Goal: Task Accomplishment & Management: Use online tool/utility

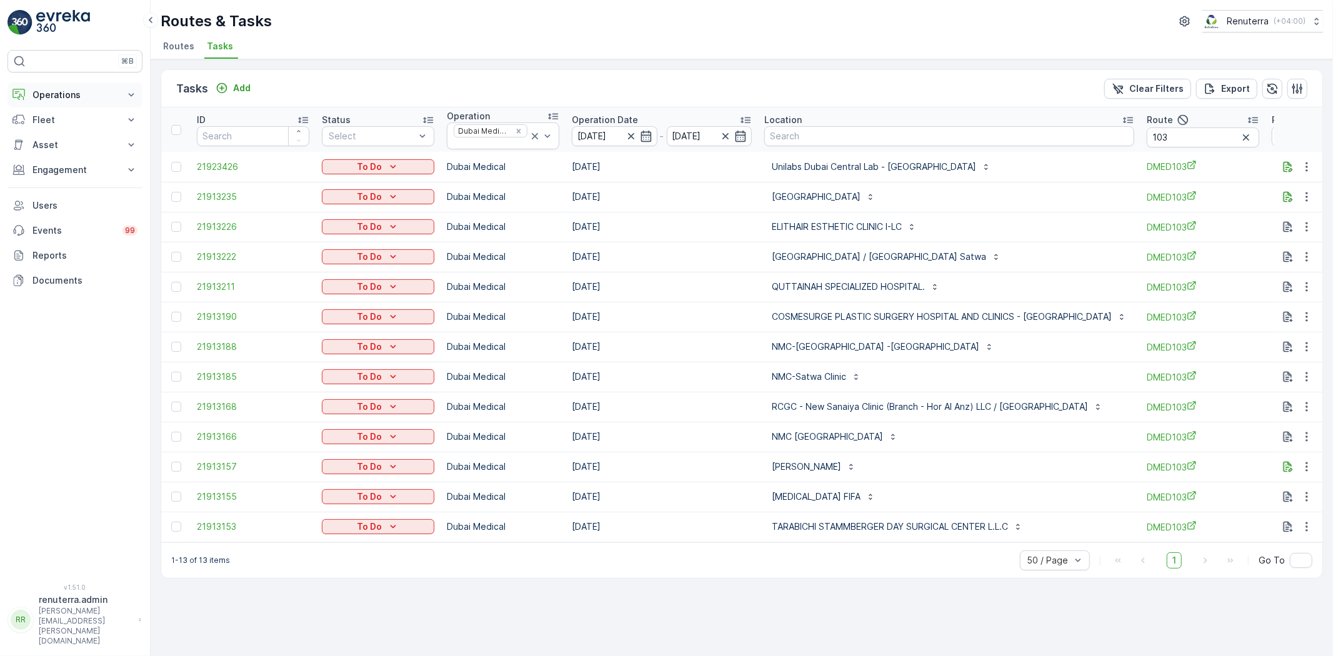
click at [44, 96] on p "Operations" at bounding box center [75, 95] width 85 height 13
click at [56, 133] on p "Planning" at bounding box center [49, 134] width 35 height 13
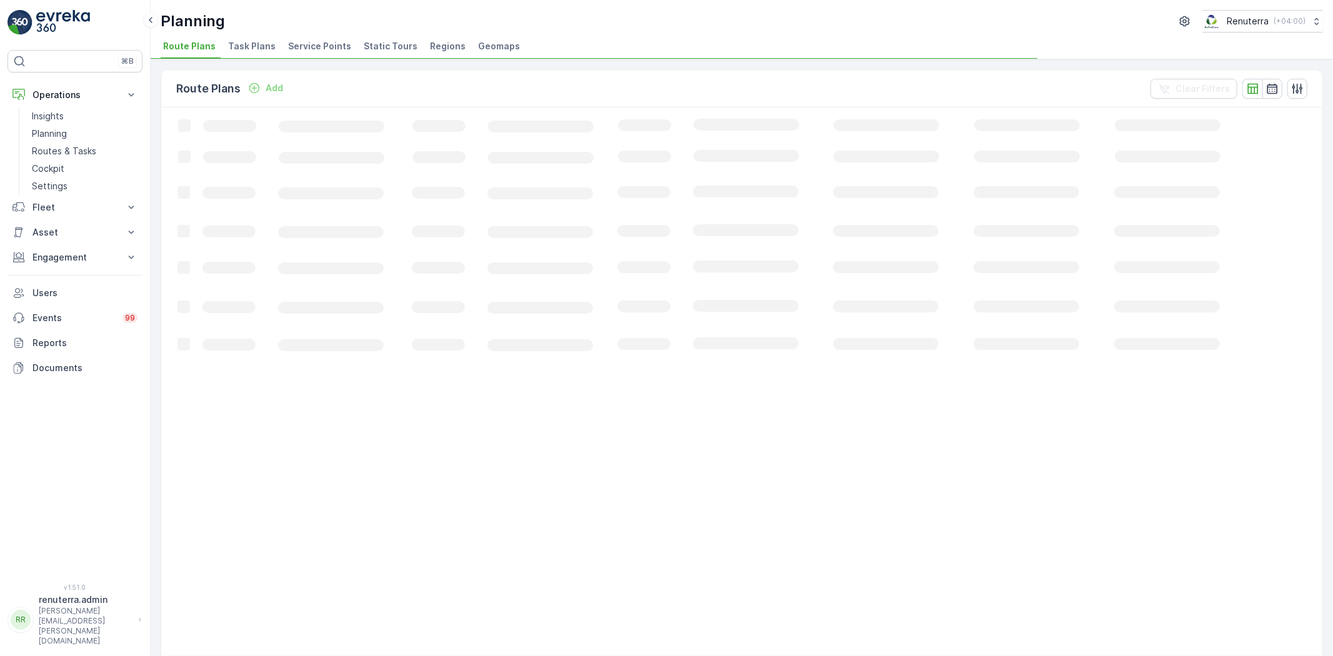
click at [298, 54] on li "Service Points" at bounding box center [321, 48] width 71 height 21
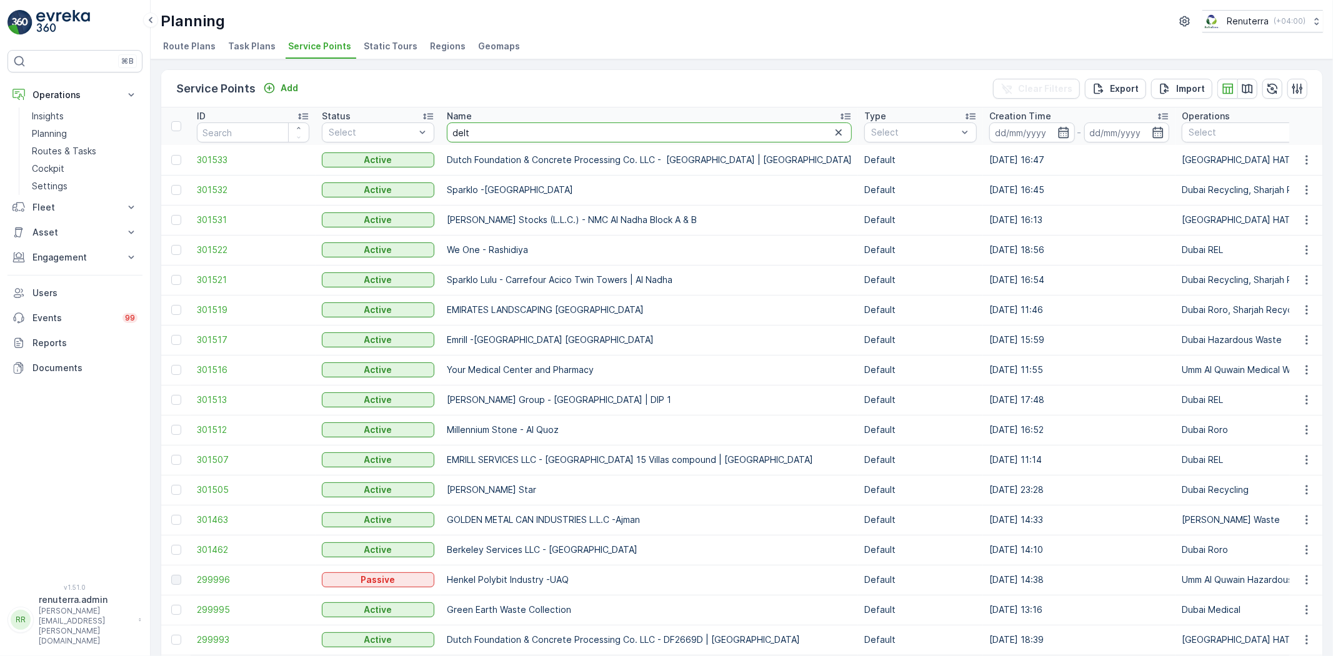
type input "delta"
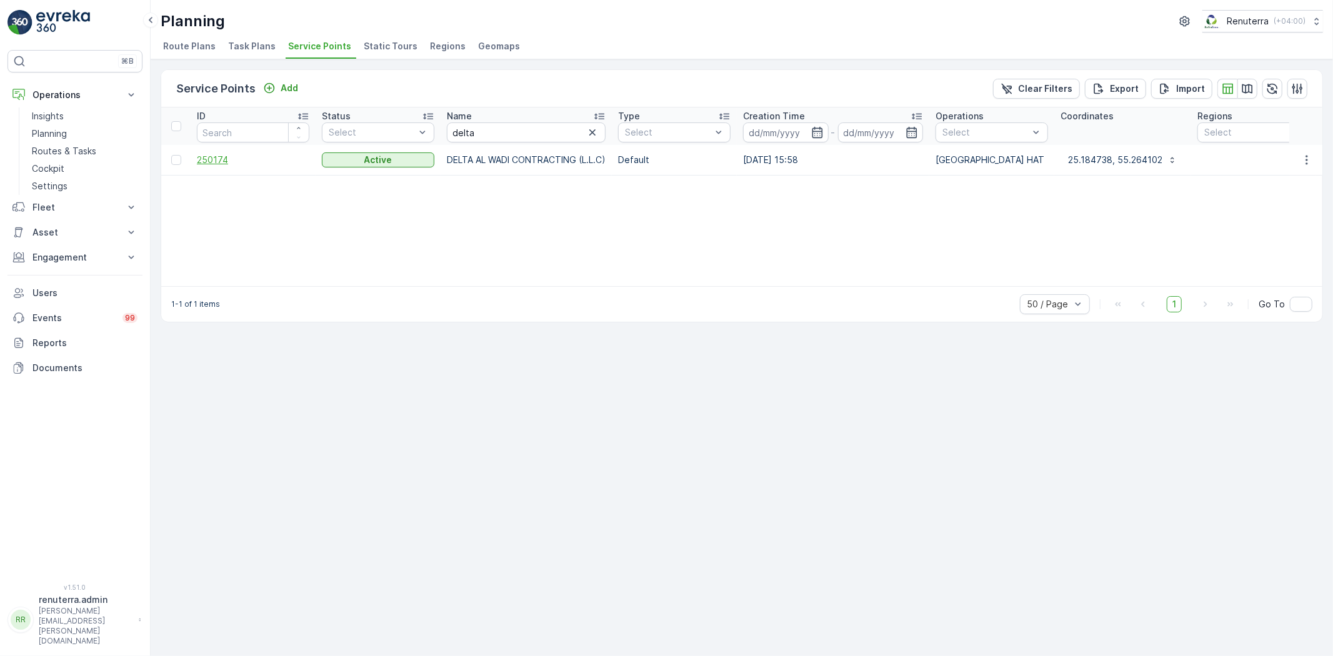
click at [208, 163] on span "250174" at bounding box center [253, 160] width 113 height 13
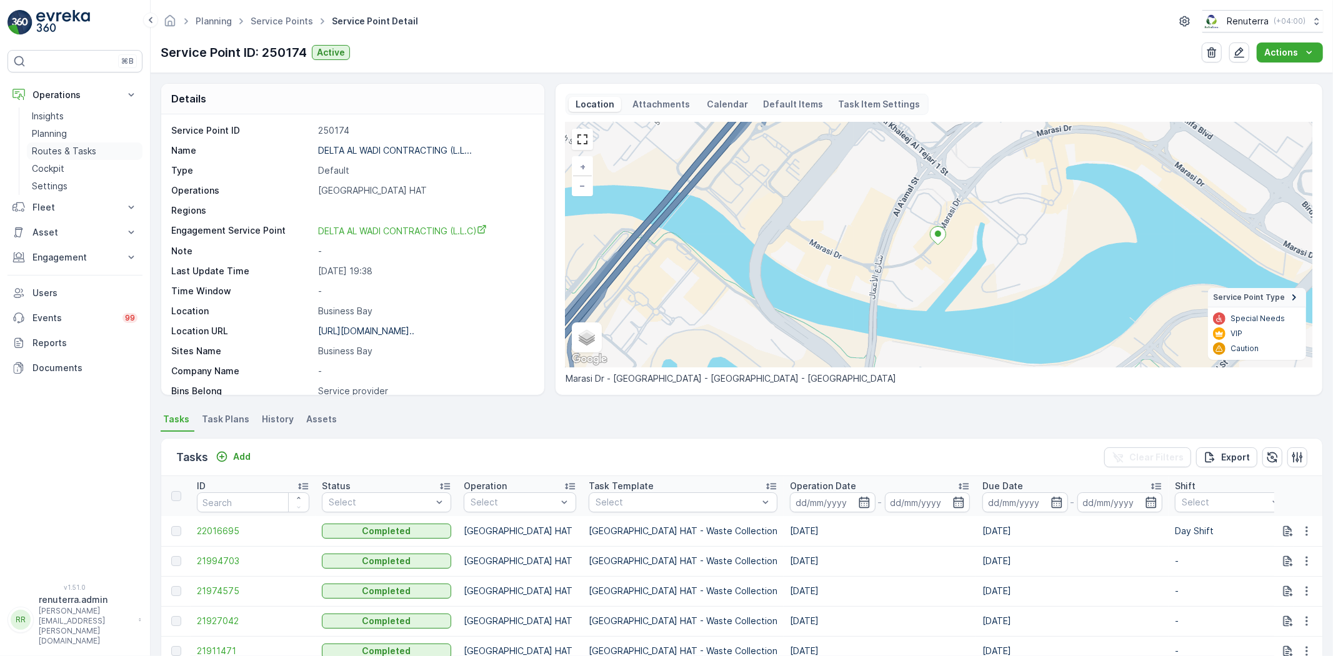
click at [73, 154] on p "Routes & Tasks" at bounding box center [64, 151] width 64 height 13
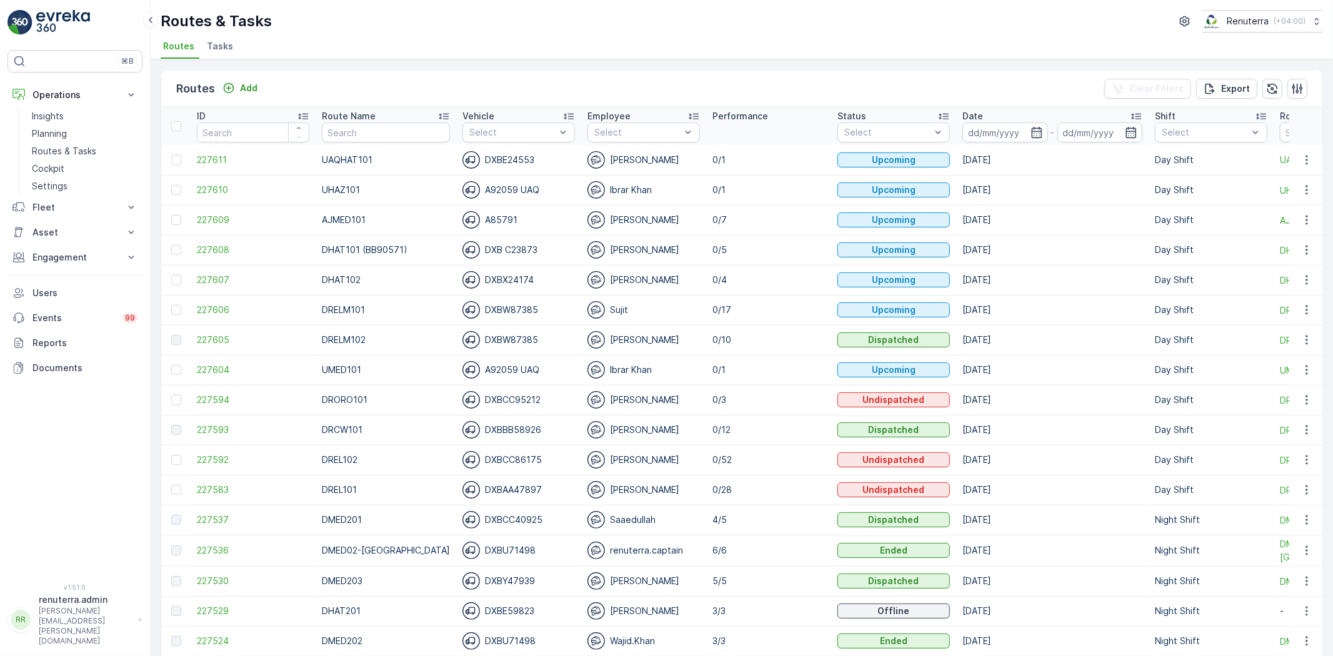
click at [1010, 341] on td "[DATE]" at bounding box center [1052, 340] width 193 height 30
click at [215, 308] on span "227606" at bounding box center [253, 310] width 113 height 13
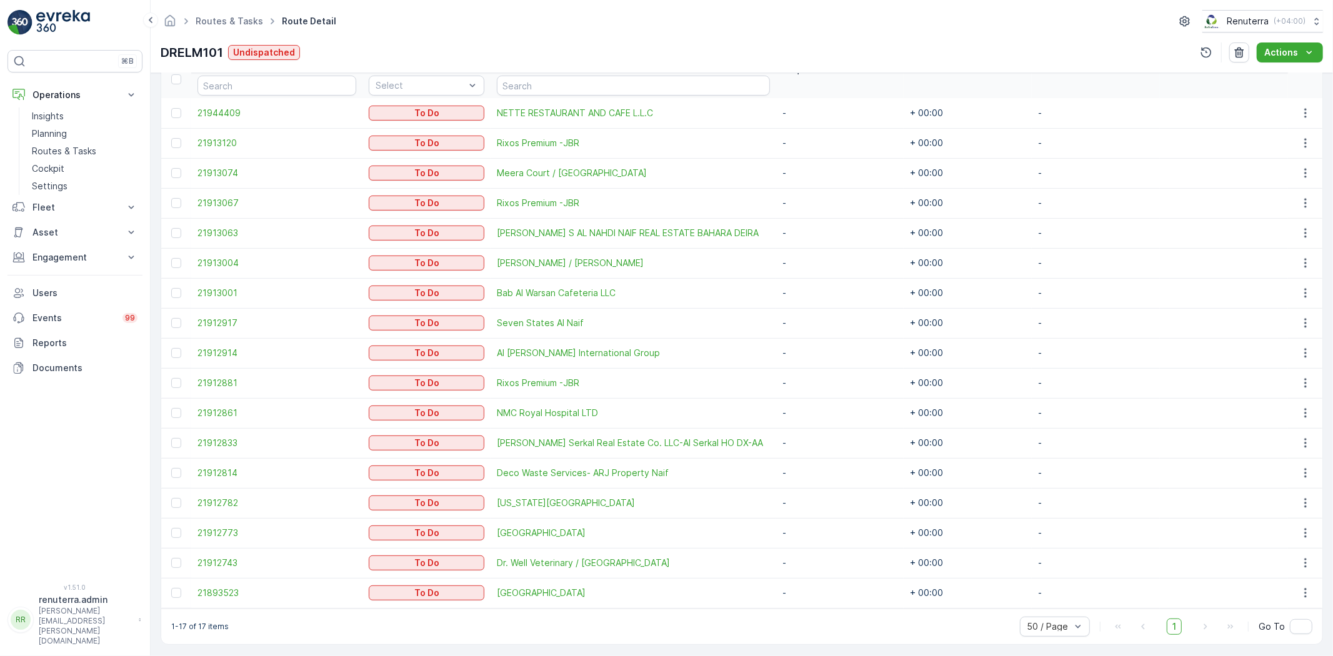
scroll to position [358, 0]
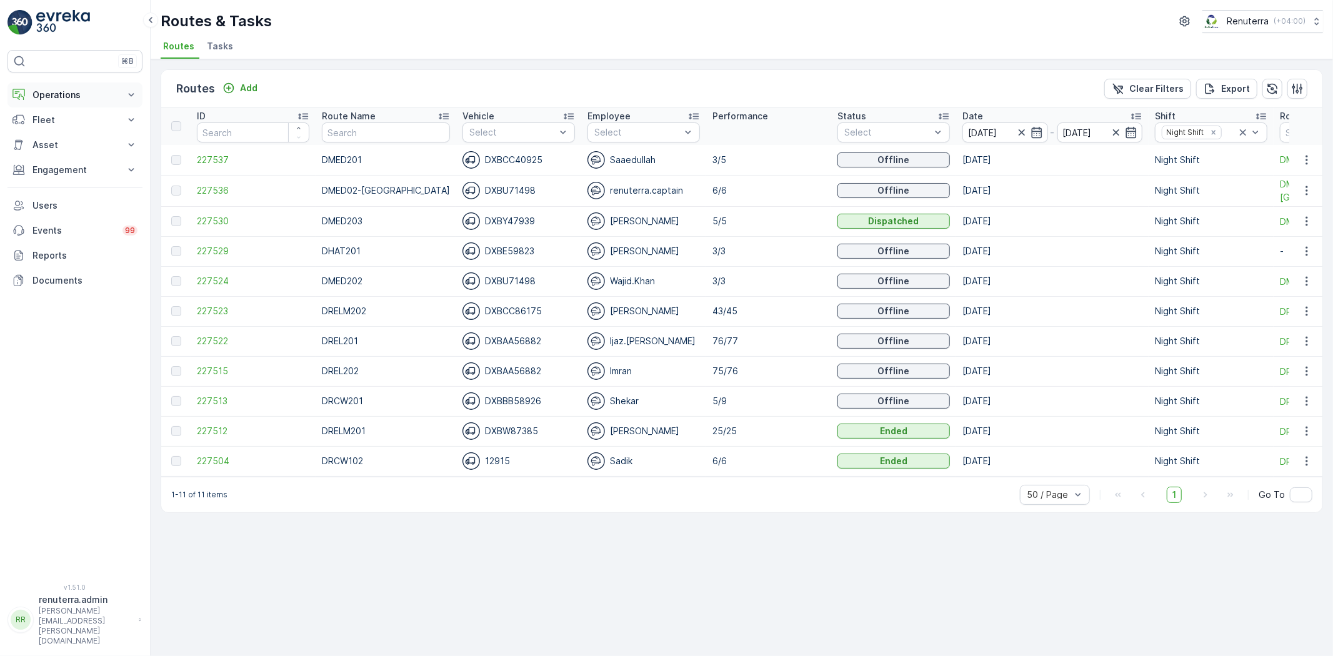
click at [39, 98] on p "Operations" at bounding box center [75, 95] width 85 height 13
click at [63, 133] on p "Planning" at bounding box center [49, 134] width 35 height 13
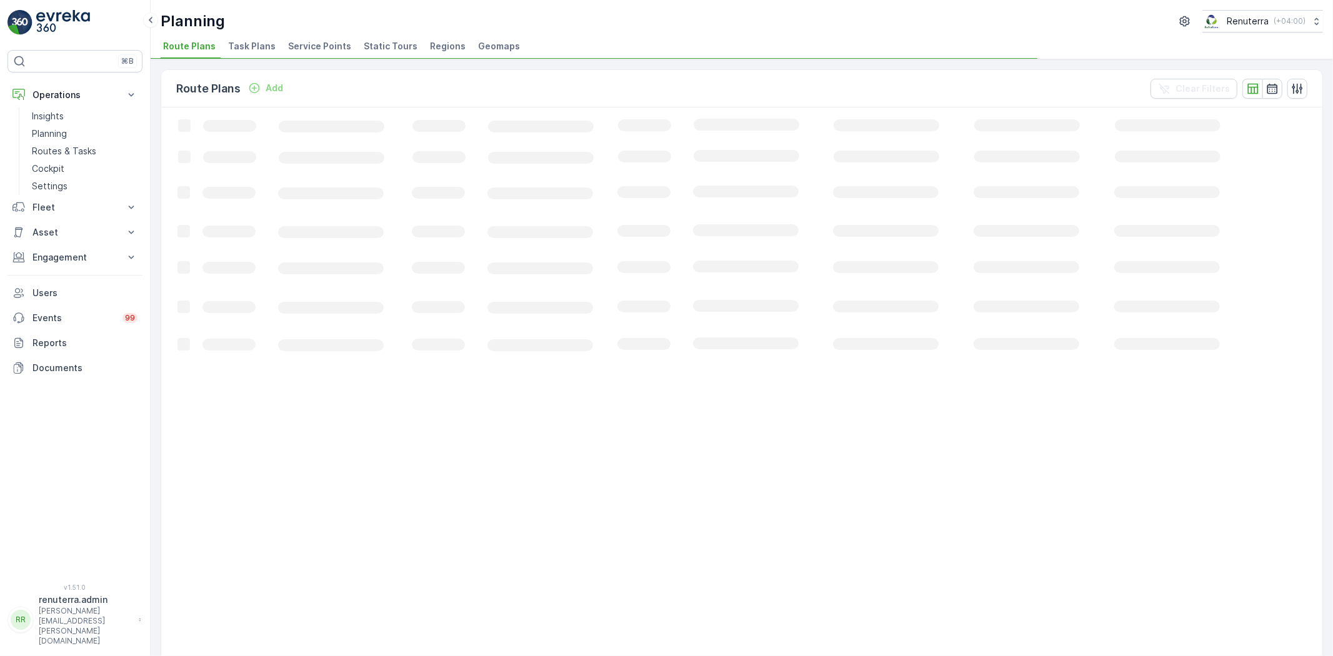
click at [306, 43] on span "Service Points" at bounding box center [319, 46] width 63 height 13
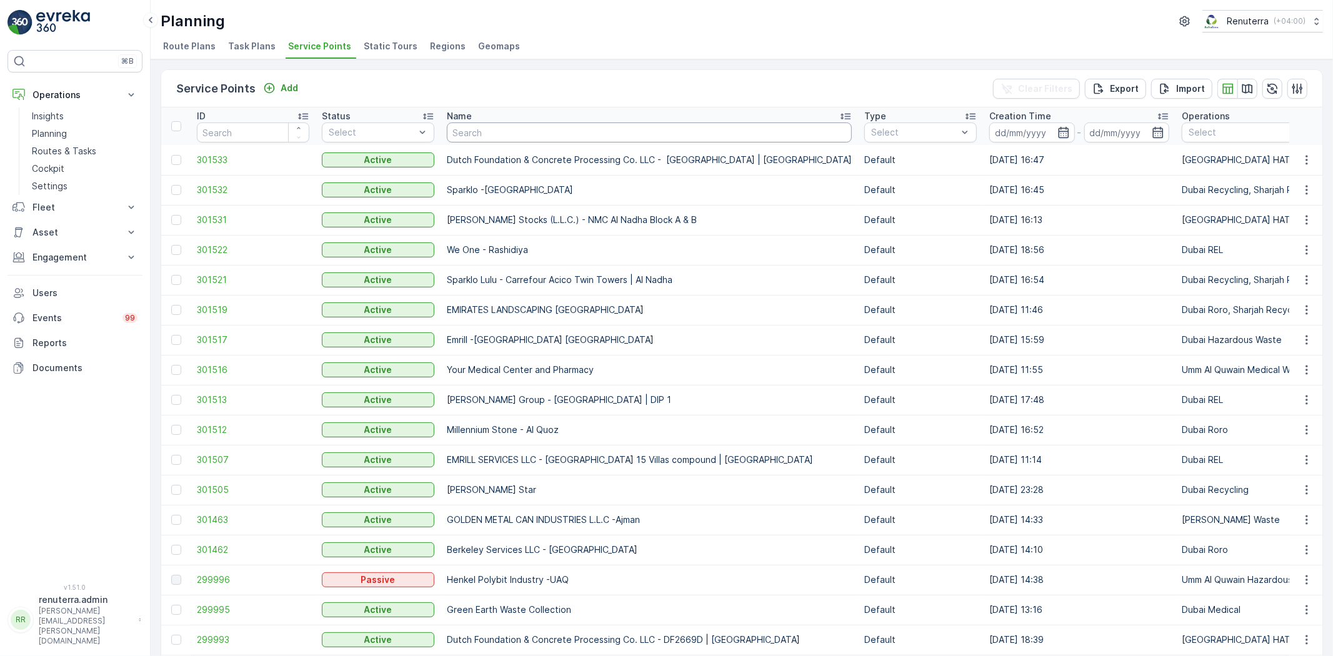
click at [588, 128] on input "text" at bounding box center [649, 133] width 405 height 20
type input "khalu"
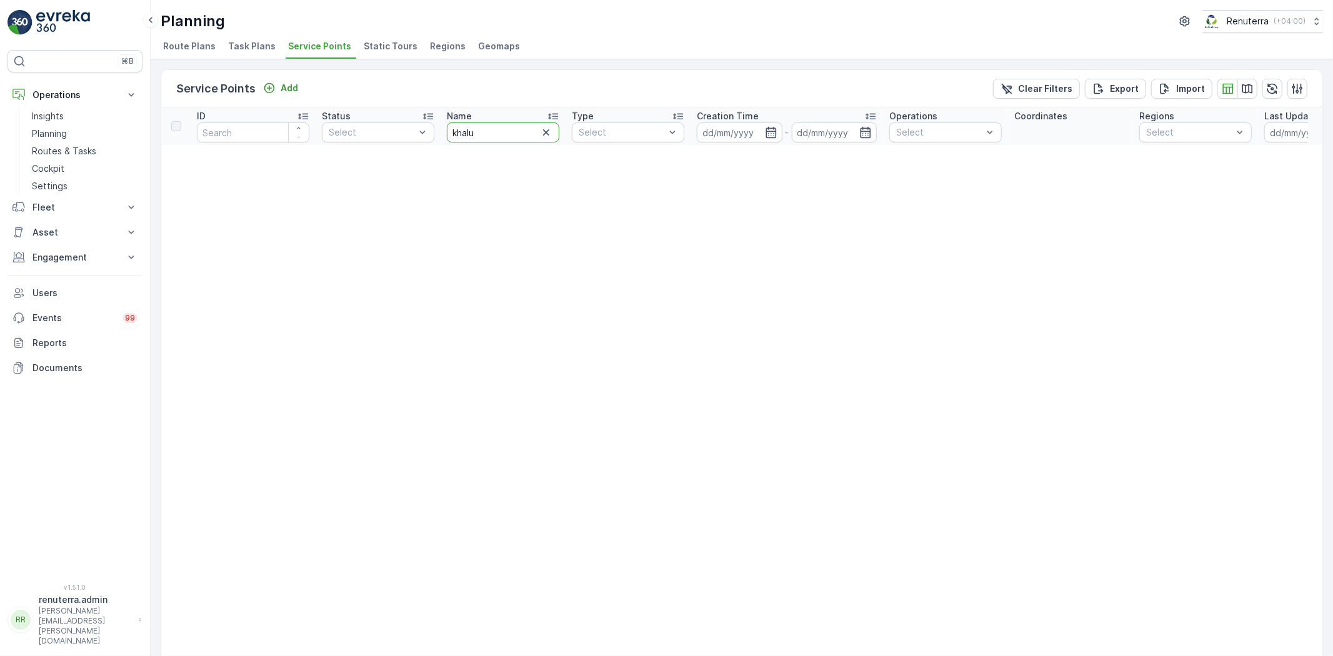
click at [478, 133] on input "khalu" at bounding box center [503, 133] width 113 height 20
type input "khalil"
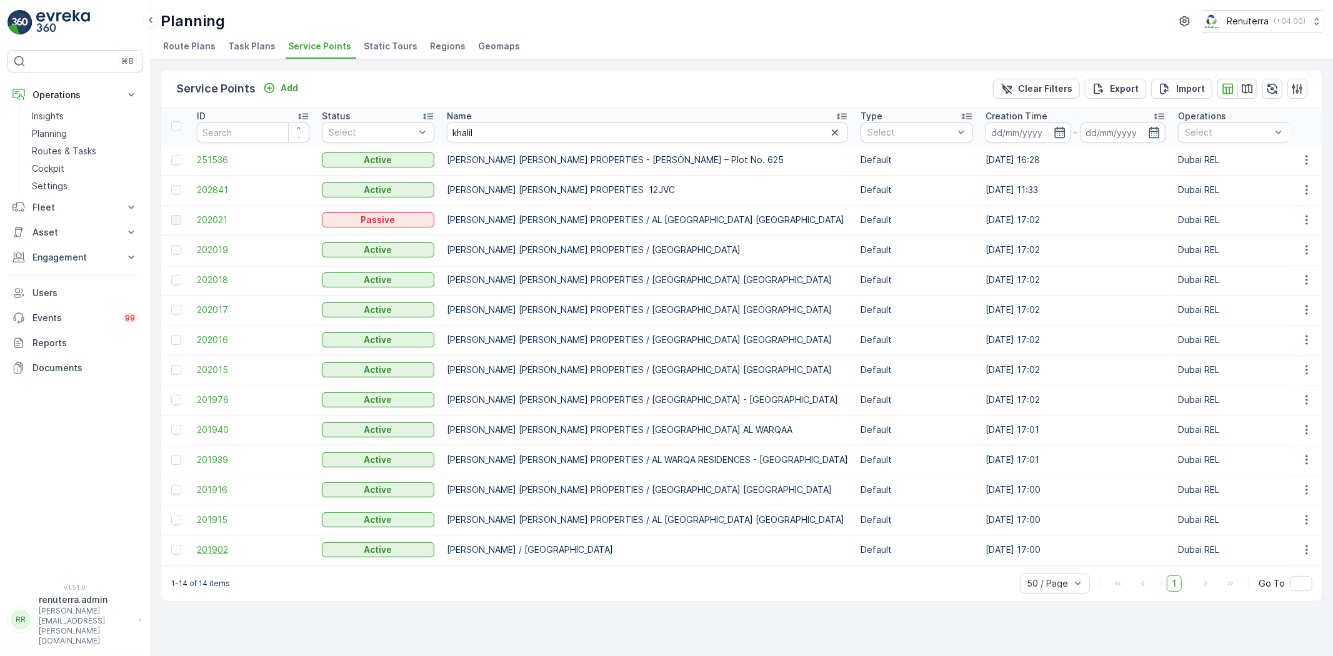
click at [219, 544] on span "201902" at bounding box center [253, 550] width 113 height 13
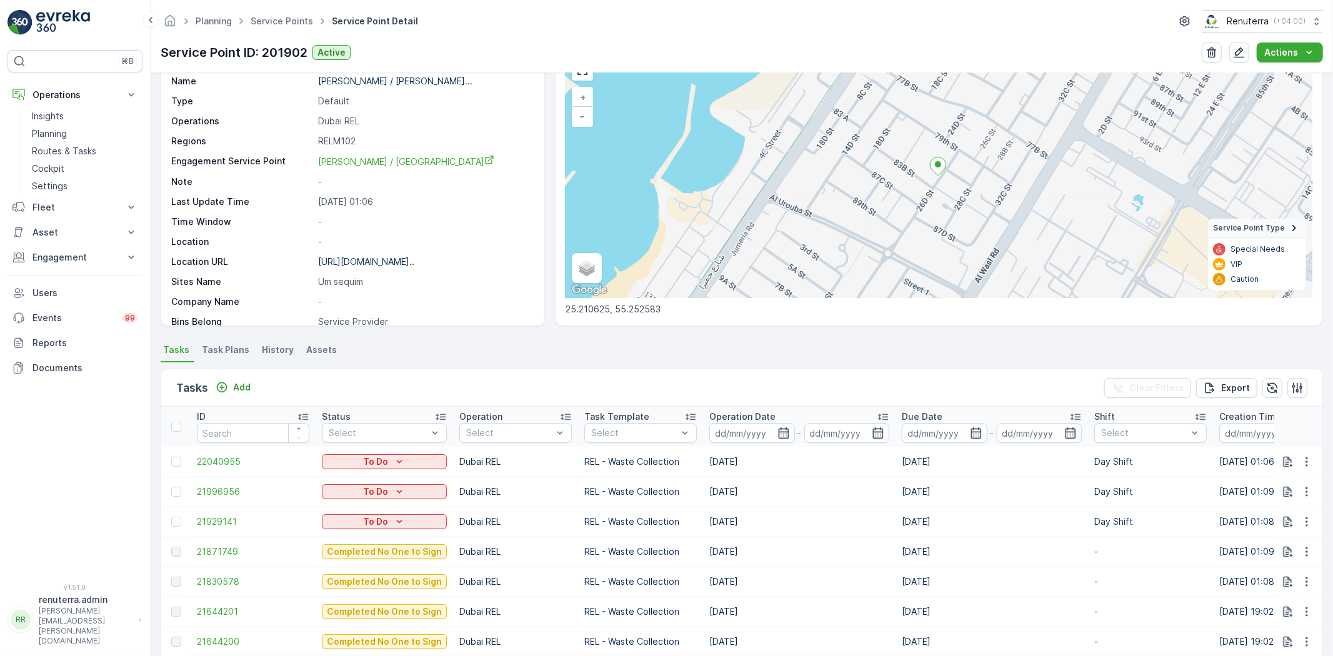
scroll to position [139, 0]
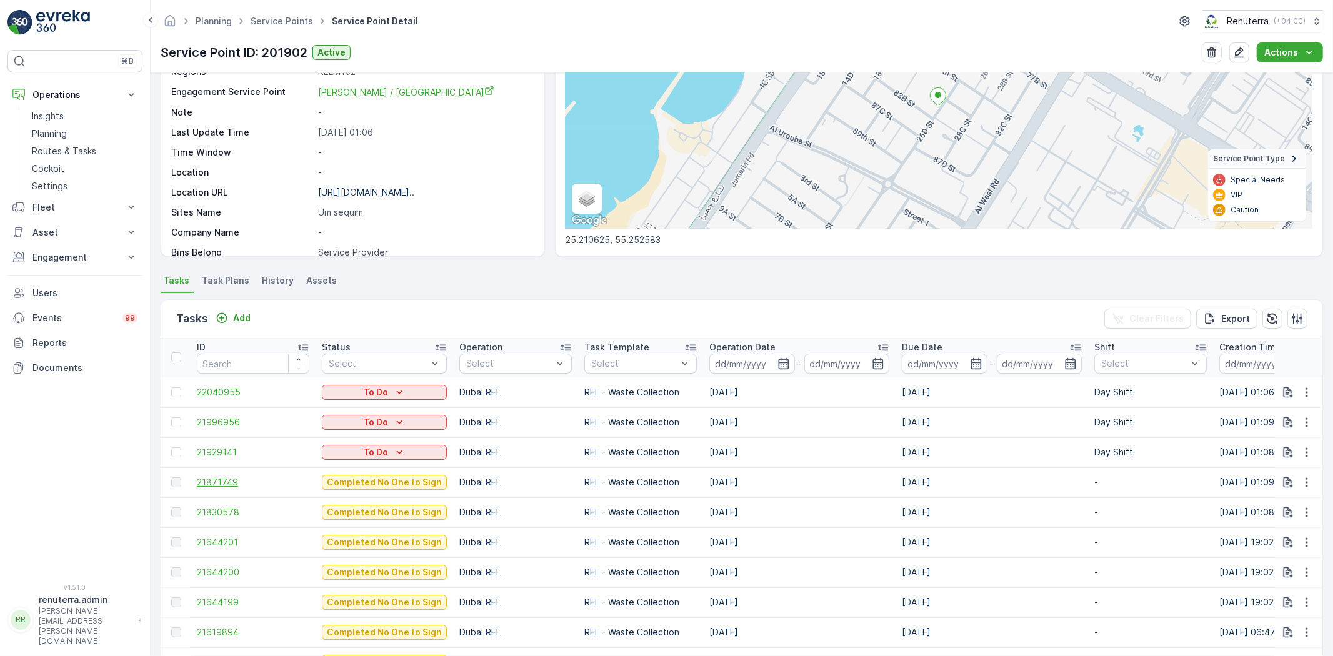
click at [233, 480] on span "21871749" at bounding box center [253, 482] width 113 height 13
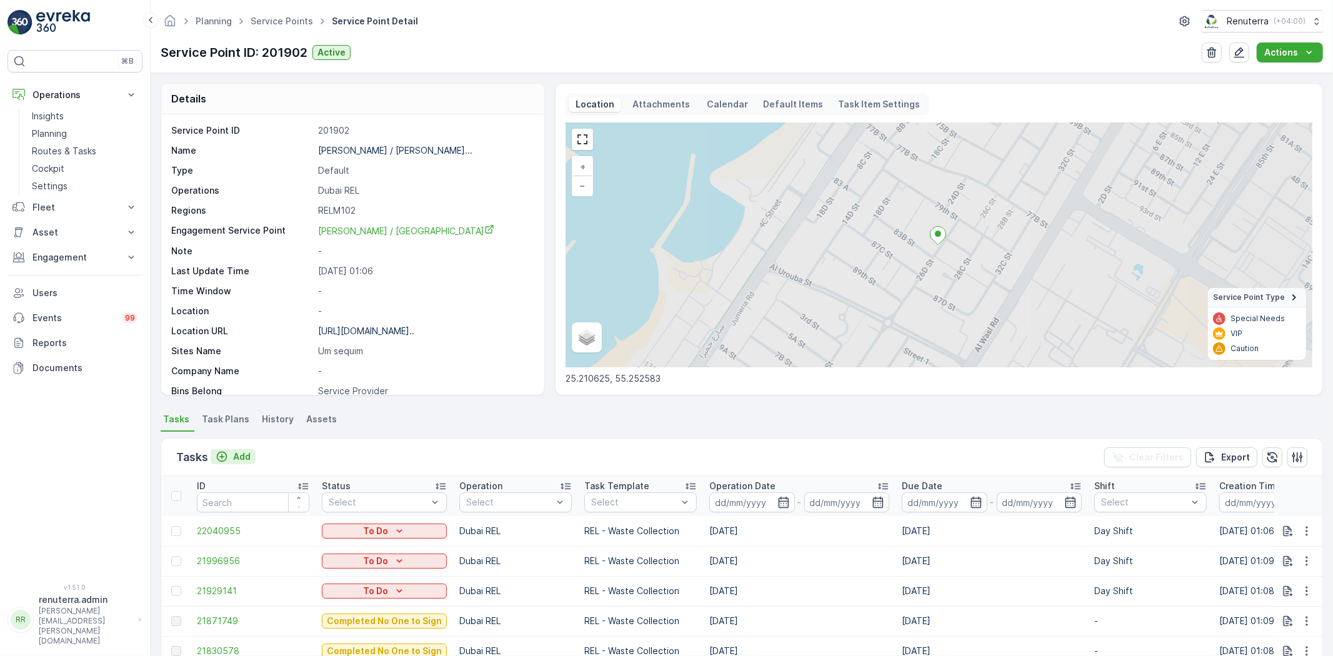
click at [242, 461] on p "Add" at bounding box center [242, 457] width 18 height 13
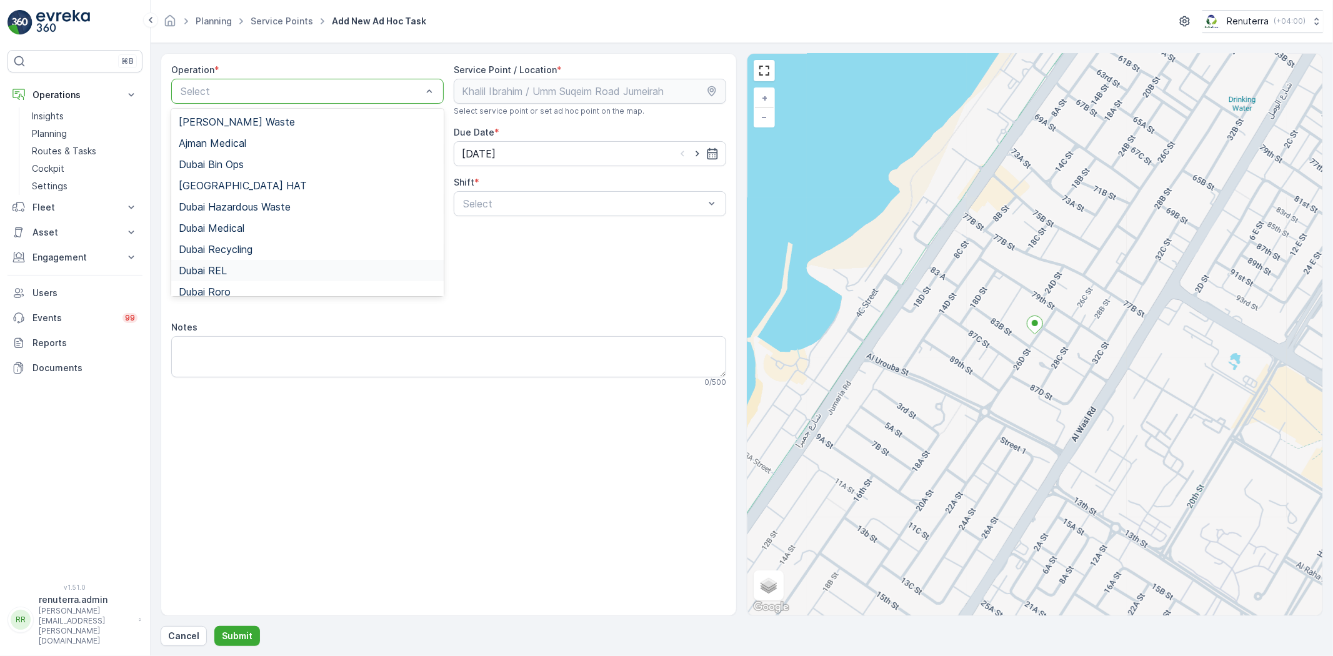
click at [256, 274] on div "Dubai REL" at bounding box center [308, 270] width 258 height 11
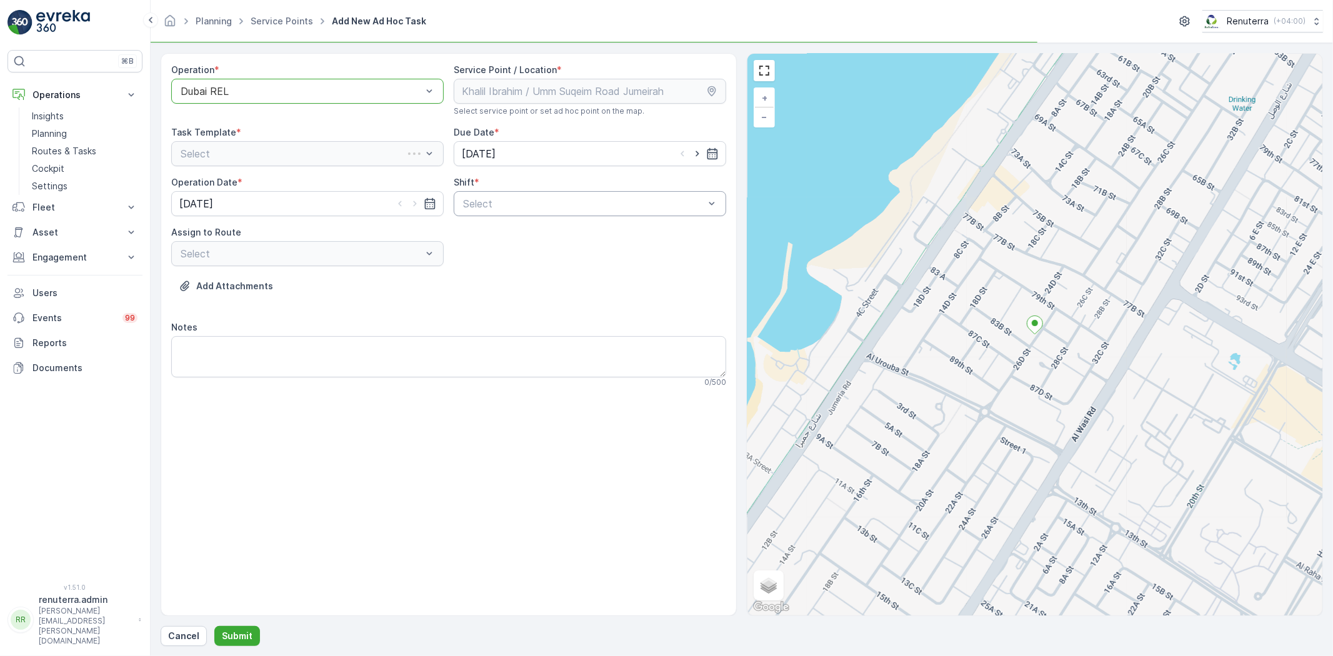
drag, startPoint x: 519, startPoint y: 184, endPoint x: 521, endPoint y: 194, distance: 9.6
click at [521, 189] on div "Shift * Select" at bounding box center [590, 196] width 273 height 40
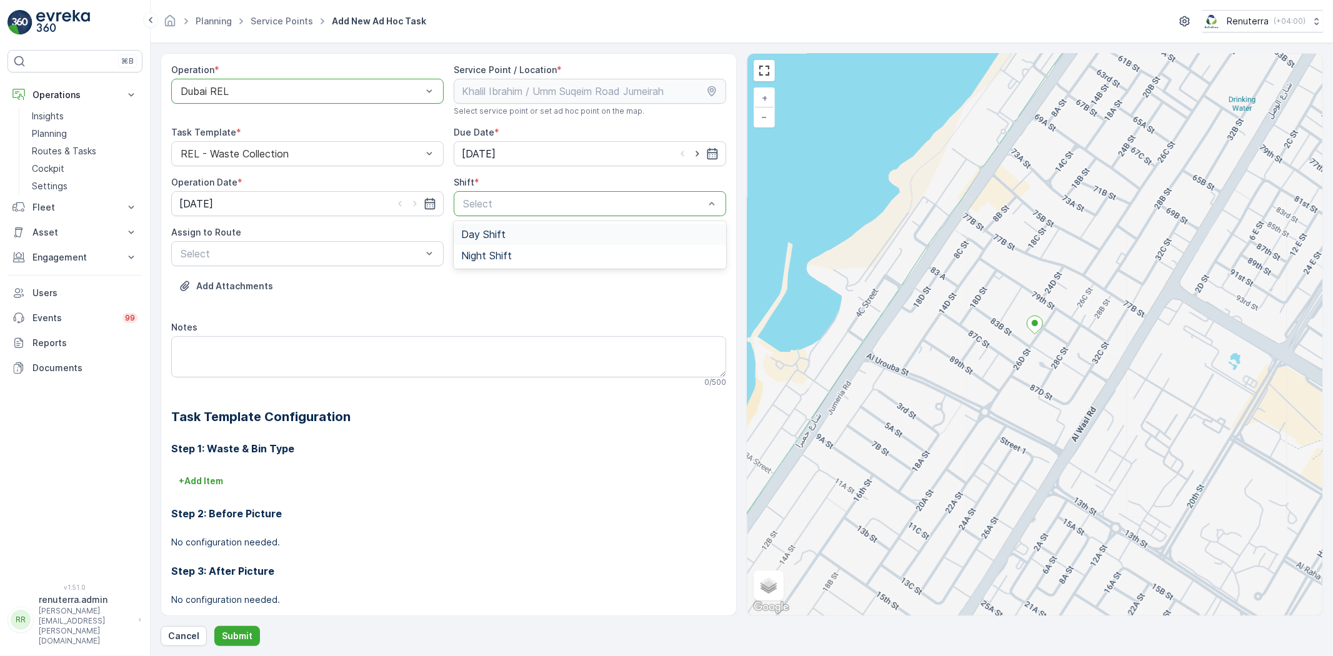
click at [505, 242] on div "Day Shift" at bounding box center [590, 234] width 273 height 21
click at [358, 264] on div "Select" at bounding box center [307, 253] width 273 height 25
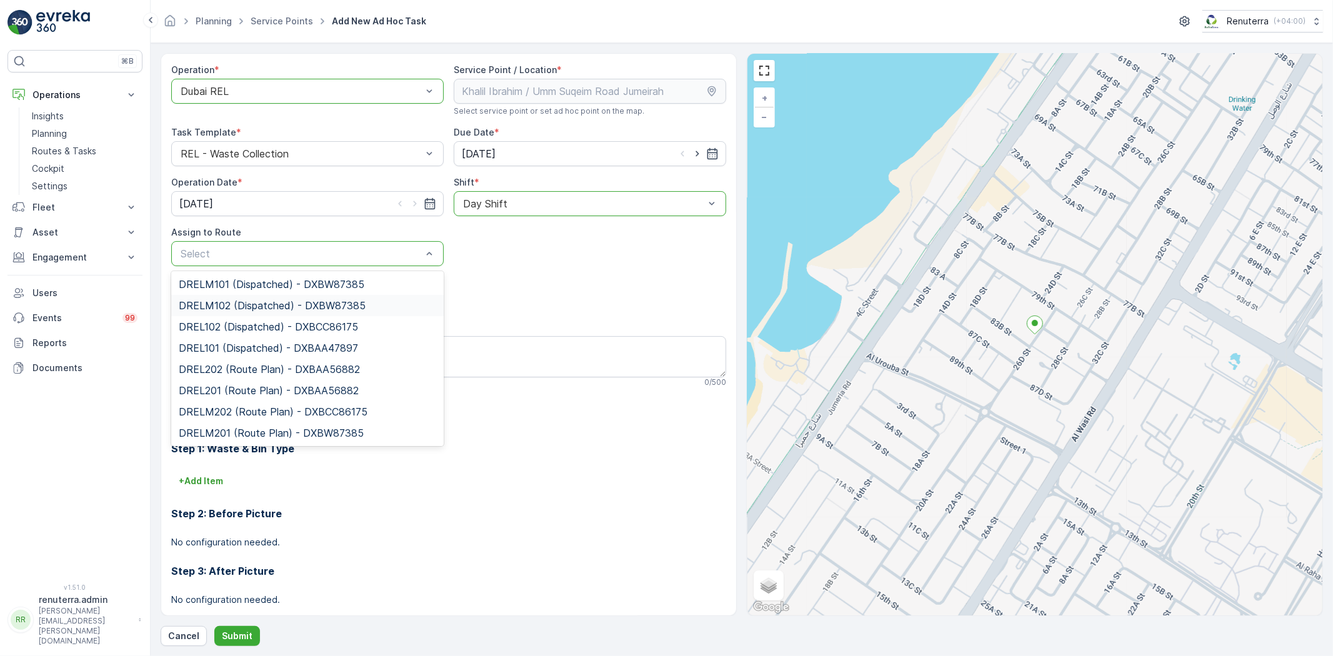
click at [302, 308] on span "DRELM102 (Dispatched) - DXBW87385" at bounding box center [272, 305] width 187 height 11
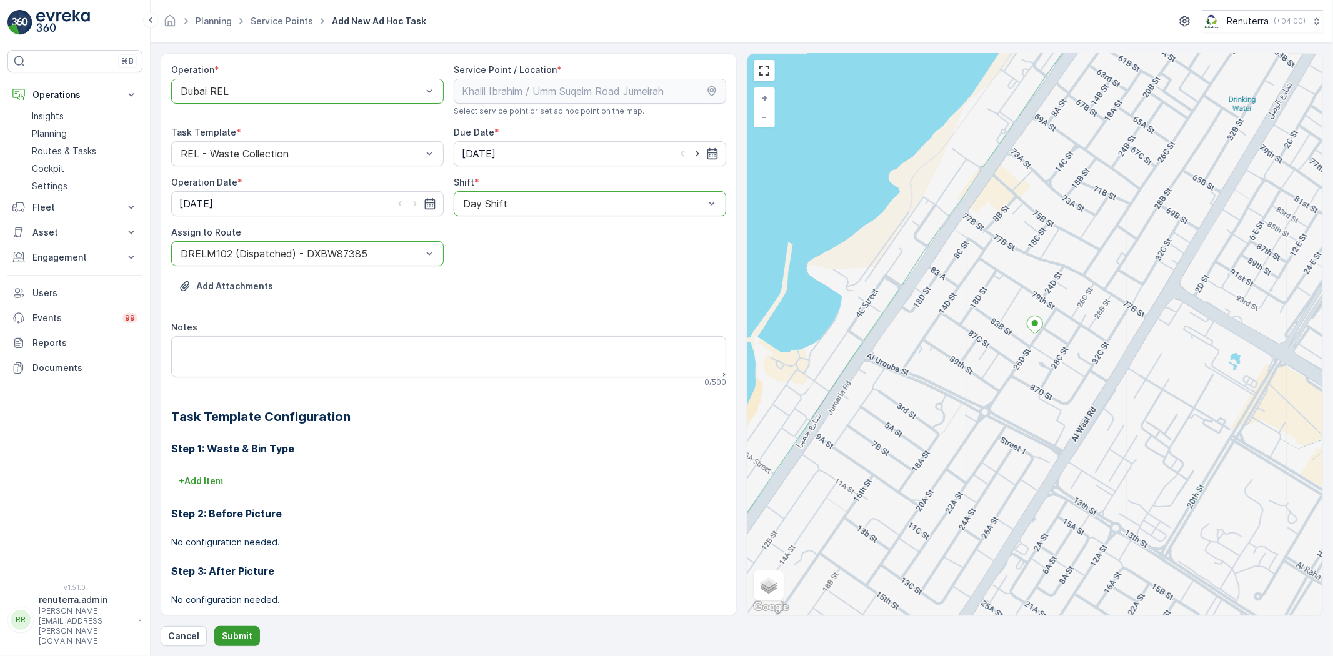
click at [244, 633] on p "Submit" at bounding box center [237, 636] width 31 height 13
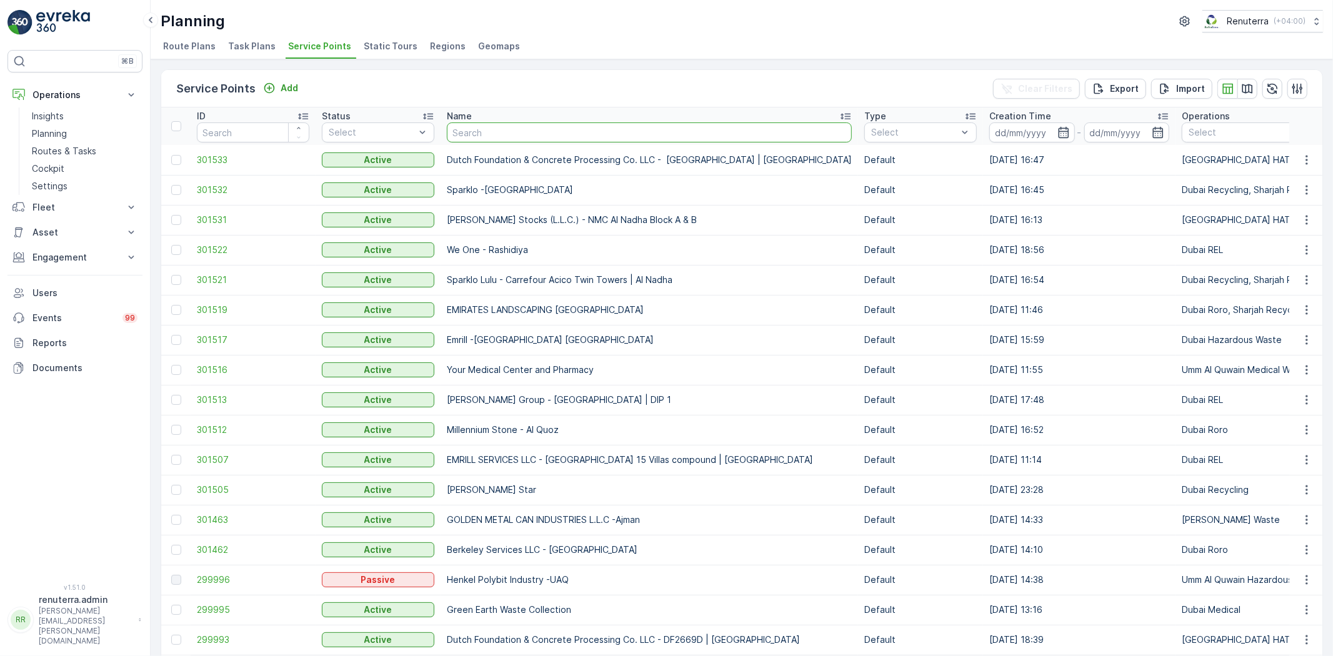
click at [519, 132] on input "text" at bounding box center [649, 133] width 405 height 20
type input "court"
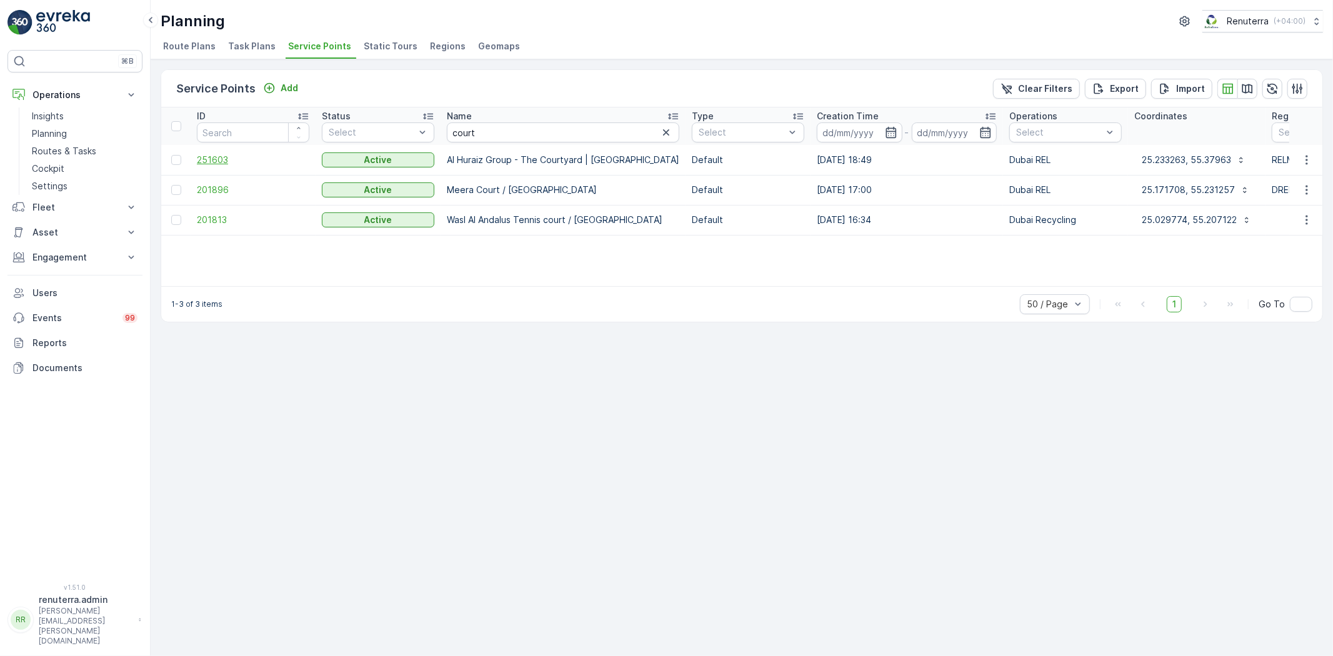
click at [215, 154] on span "251603" at bounding box center [253, 160] width 113 height 13
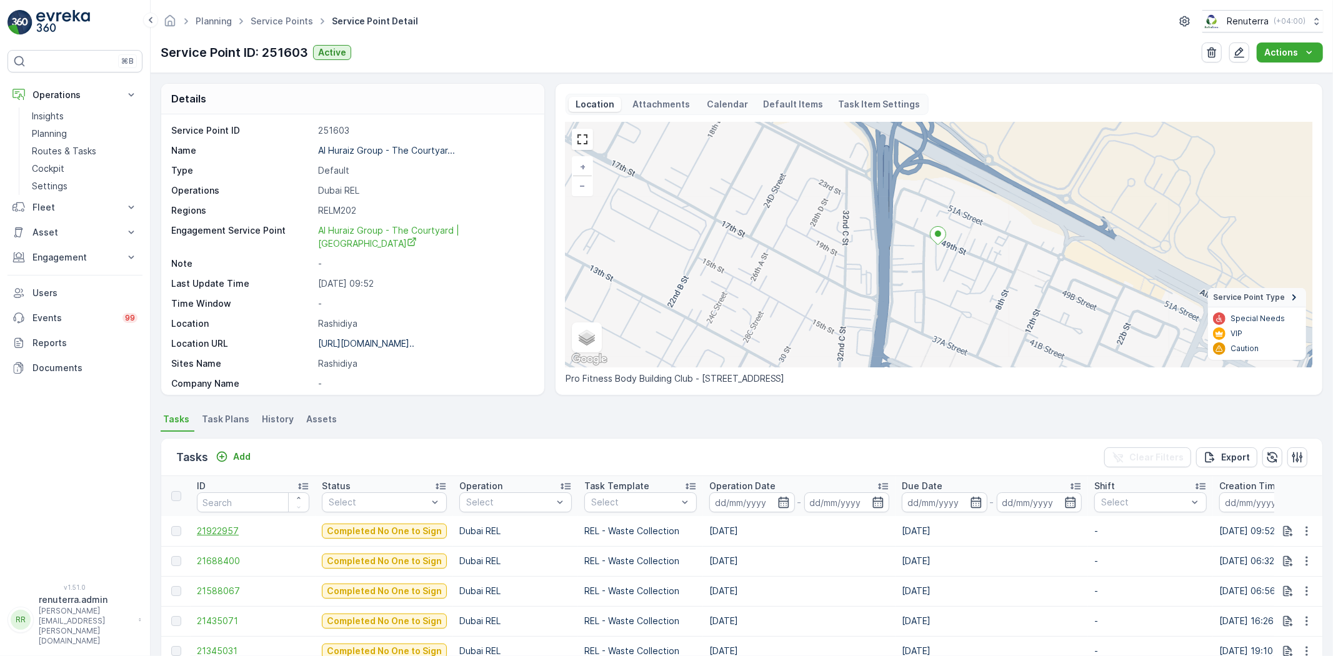
click at [223, 534] on span "21922957" at bounding box center [253, 531] width 113 height 13
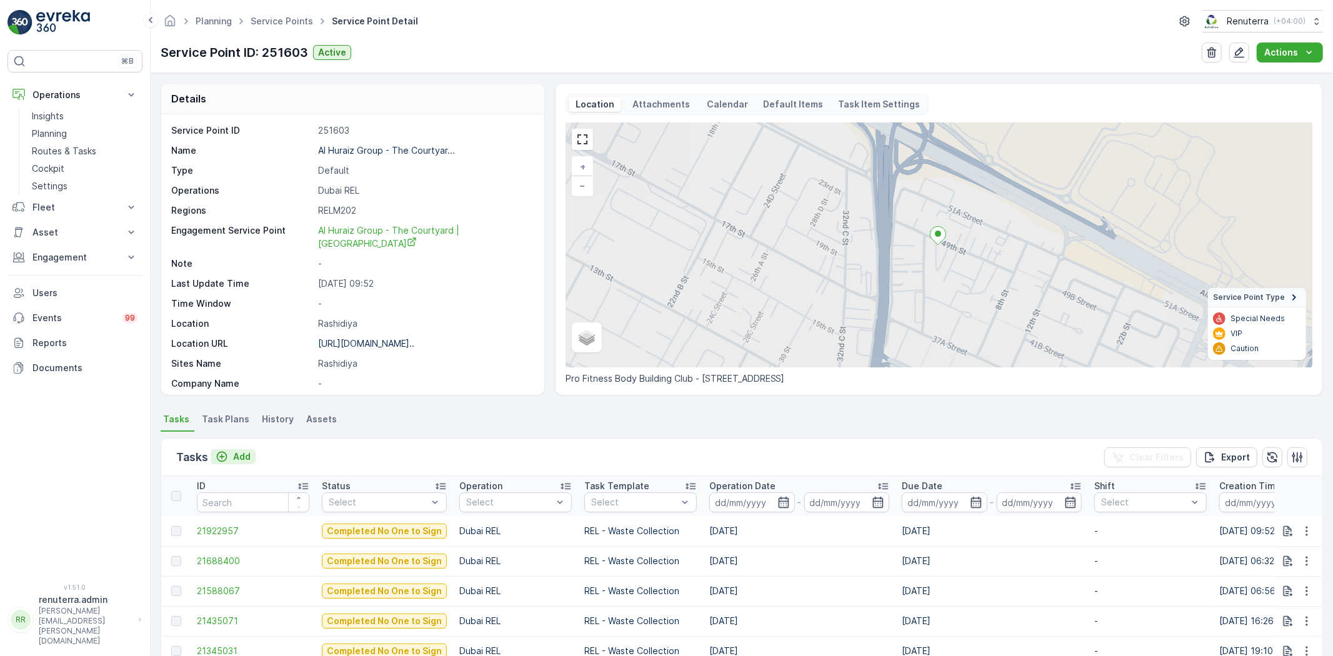
click at [243, 461] on p "Add" at bounding box center [242, 457] width 18 height 13
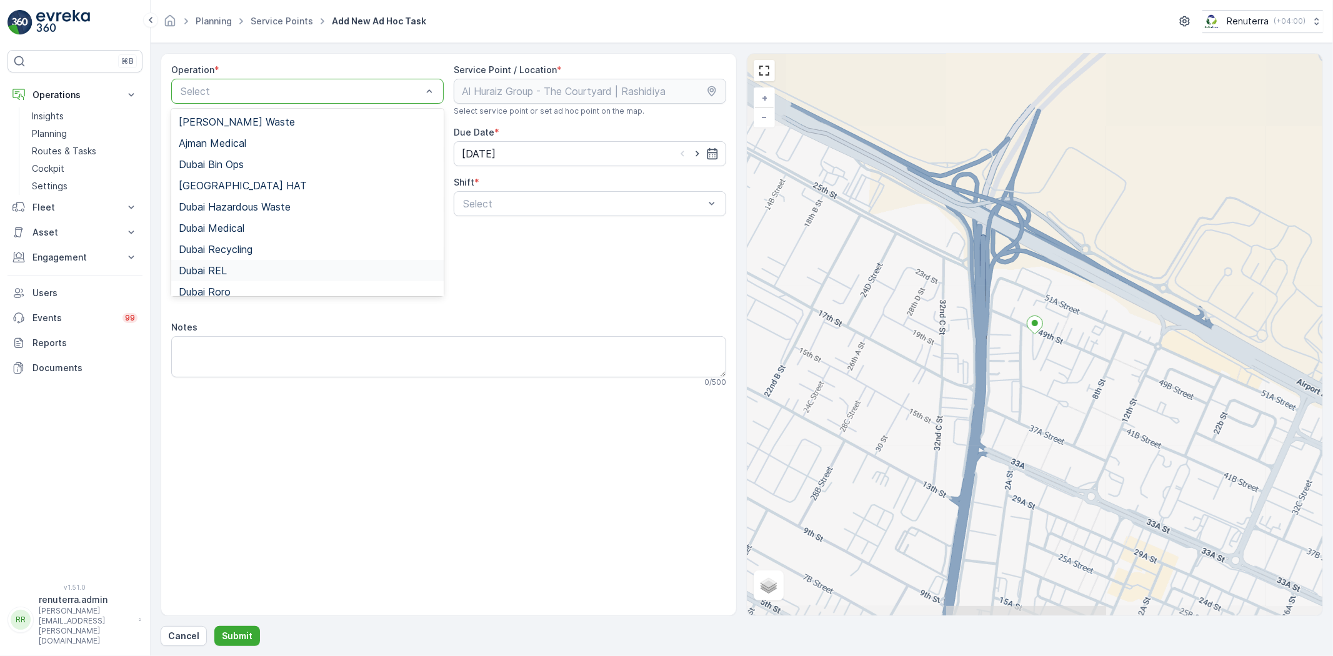
drag, startPoint x: 229, startPoint y: 266, endPoint x: 289, endPoint y: 269, distance: 59.5
click at [231, 267] on div "Dubai REL" at bounding box center [308, 270] width 258 height 11
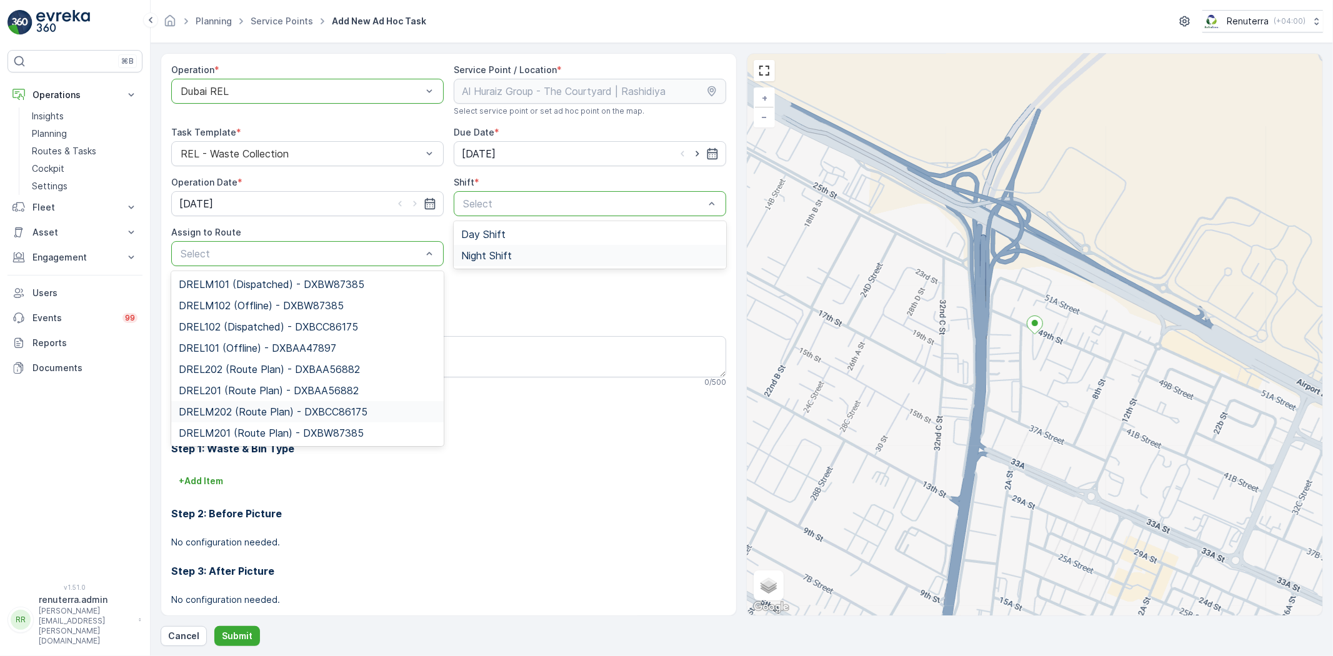
click at [251, 413] on span "DRELM202 (Route Plan) - DXBCC86175" at bounding box center [273, 411] width 189 height 11
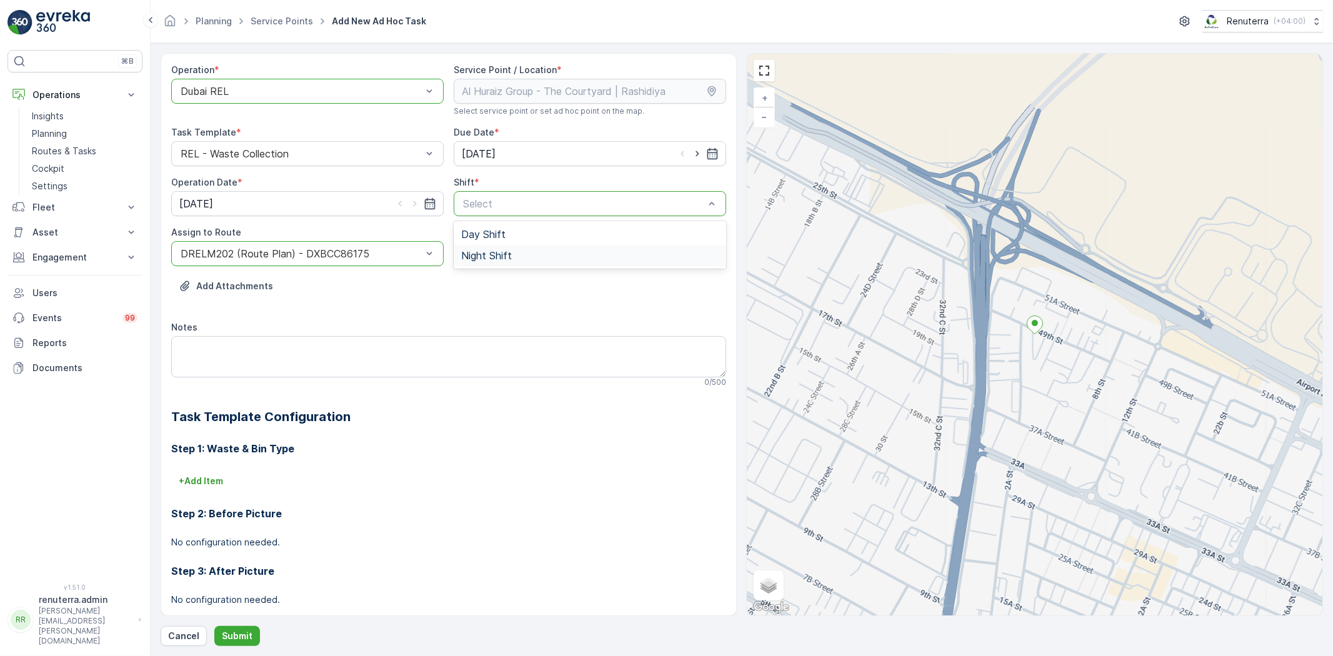
click at [486, 261] on div "Night Shift" at bounding box center [590, 255] width 273 height 21
click at [244, 631] on p "Submit" at bounding box center [237, 636] width 31 height 13
